Goal: Task Accomplishment & Management: Manage account settings

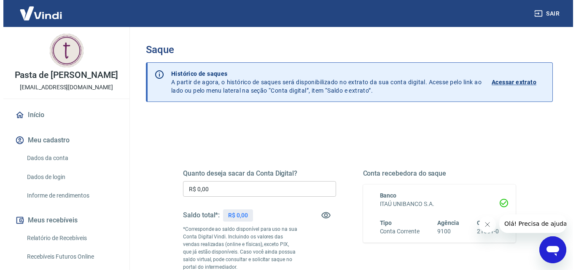
scroll to position [127, 0]
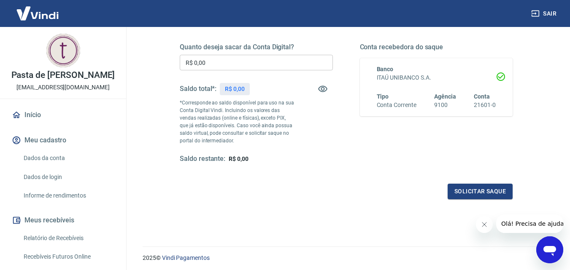
click at [481, 227] on icon "Fechar mensagem da empresa" at bounding box center [484, 224] width 7 height 7
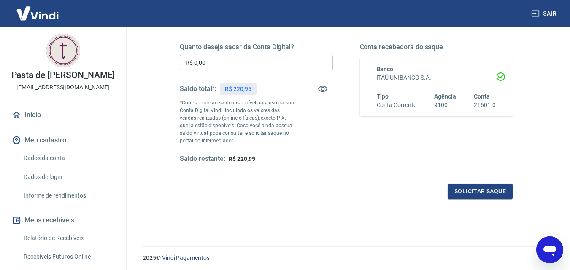
click at [250, 63] on input "R$ 0,00" at bounding box center [256, 63] width 153 height 16
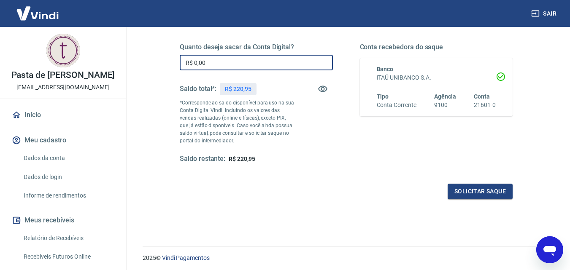
drag, startPoint x: 250, startPoint y: 63, endPoint x: 126, endPoint y: 59, distance: 124.1
click at [126, 59] on div "Sair Pasta de Amendoim da Tereza [EMAIL_ADDRESS][DOMAIN_NAME] Início Meu cadast…" at bounding box center [285, 8] width 570 height 270
type input "R$ 220,95"
click at [489, 189] on button "Solicitar saque" at bounding box center [480, 192] width 65 height 16
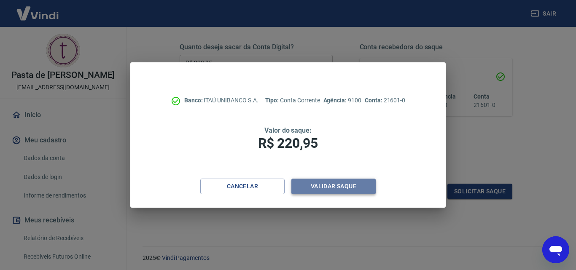
click at [347, 191] on button "Validar saque" at bounding box center [334, 187] width 84 height 16
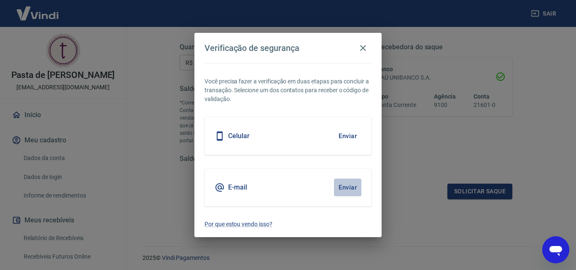
click at [353, 186] on button "Enviar" at bounding box center [347, 188] width 27 height 18
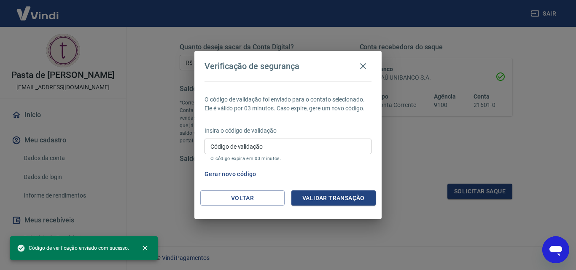
click at [291, 140] on input "Código de validação" at bounding box center [288, 147] width 167 height 16
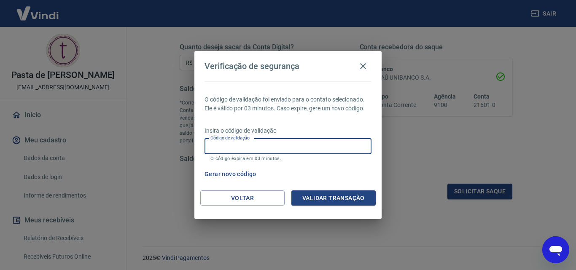
paste input "698750"
type input "698750"
click at [319, 192] on button "Validar transação" at bounding box center [334, 199] width 84 height 16
